Goal: Navigation & Orientation: Find specific page/section

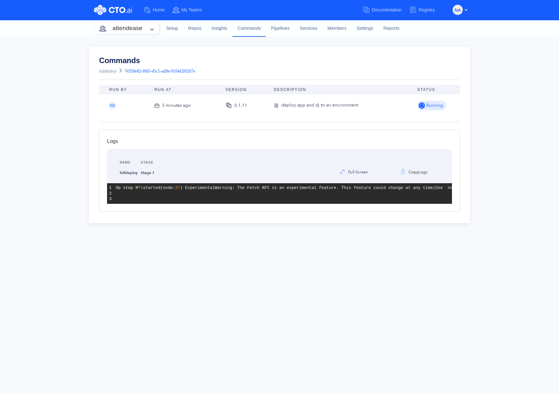
click at [232, 54] on div "Commands fulldeploy 74358e82-f6b5-45c5-ad9e-91f442f0267e" at bounding box center [279, 67] width 381 height 36
click at [171, 72] on span "74358e82-f6b5-45c5-ad9e-91f442f0267e" at bounding box center [159, 71] width 71 height 5
click at [252, 28] on link "Commands" at bounding box center [249, 28] width 34 height 17
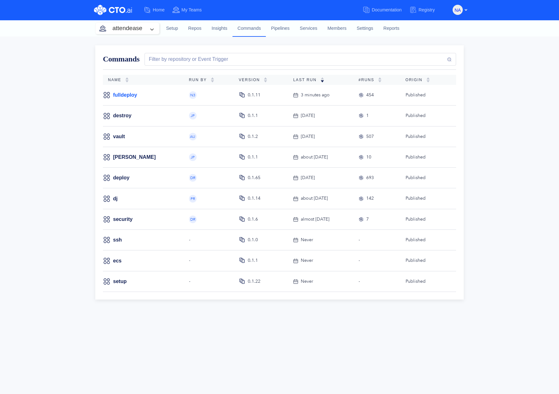
click at [131, 94] on link "fulldeploy" at bounding box center [125, 95] width 24 height 7
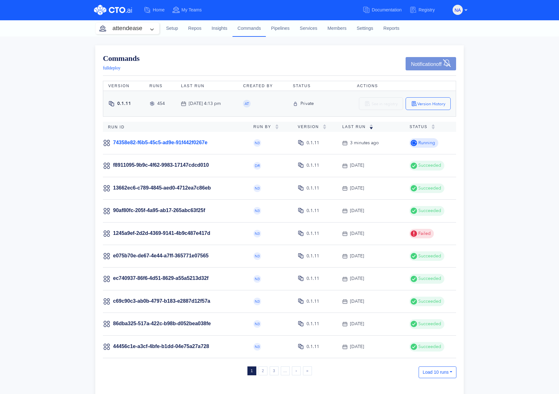
click at [168, 145] on link "74358e82-f6b5-45c5-ad9e-91f442f0267e" at bounding box center [160, 142] width 94 height 5
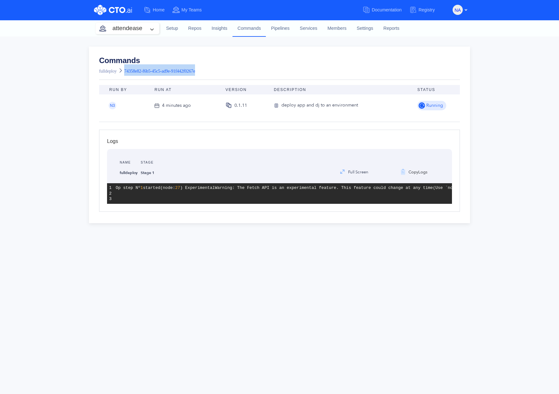
drag, startPoint x: 124, startPoint y: 70, endPoint x: 216, endPoint y: 72, distance: 91.7
click at [216, 72] on div "Commands fulldeploy 74358e82-f6b5-45c5-ad9e-91f442f0267e" at bounding box center [279, 66] width 361 height 19
copy h1 "74358e82-f6b5-45c5-ad9e-91f442f0267e"
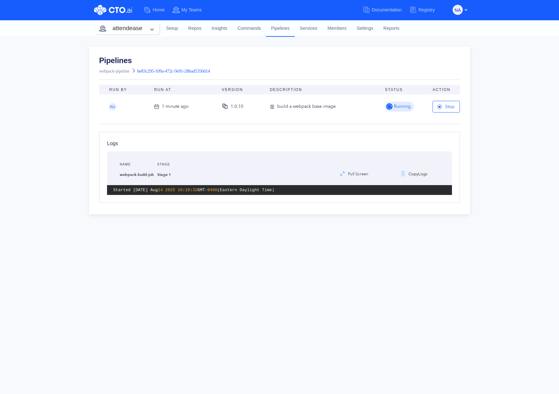
click at [476, 61] on div "Pipelines webpack-pipeline be83c295-109a-472c-9e91-28bad5350d14 Run By Run At V…" at bounding box center [279, 215] width 559 height 358
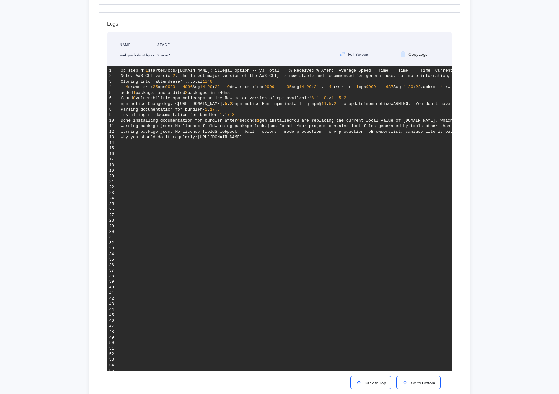
scroll to position [363, 0]
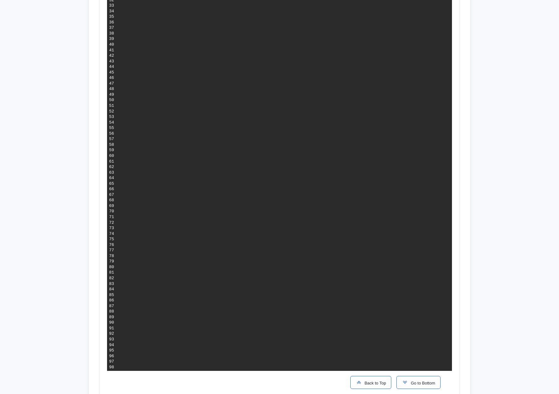
click at [410, 382] on span "Go to Bottom" at bounding box center [421, 383] width 27 height 5
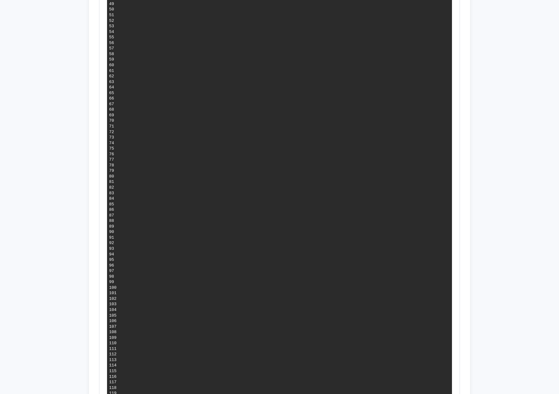
scroll to position [680, 0]
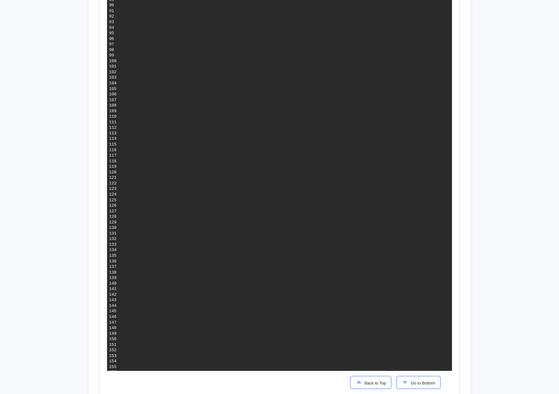
click at [408, 385] on span "Go to Bottom" at bounding box center [421, 383] width 27 height 5
